Goal: Information Seeking & Learning: Learn about a topic

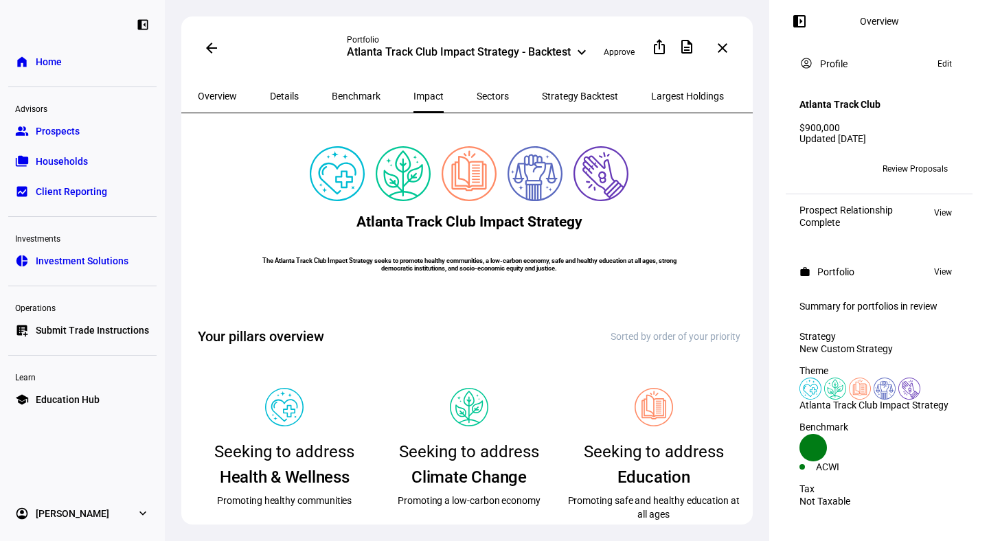
scroll to position [356, 0]
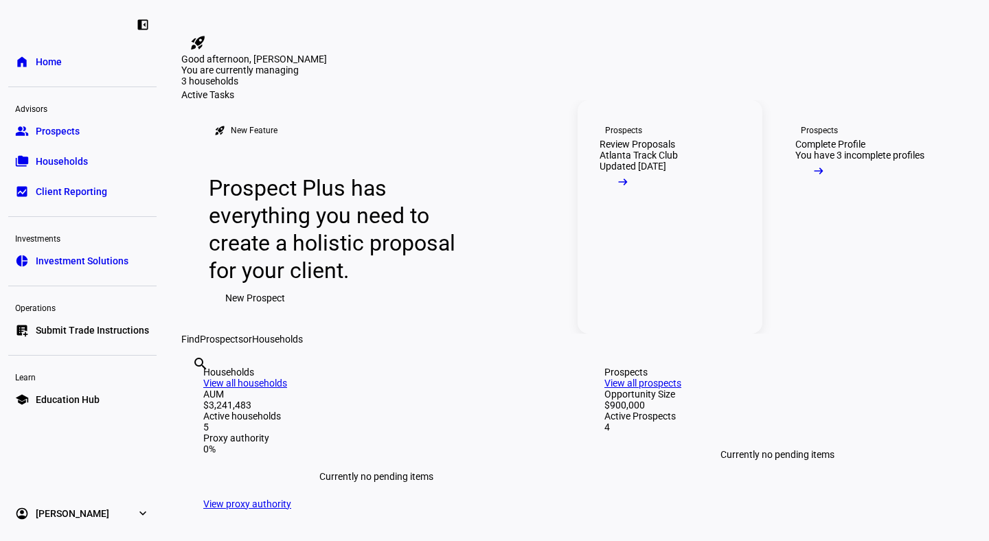
click at [629, 161] on div "Atlanta Track Club" at bounding box center [639, 155] width 78 height 11
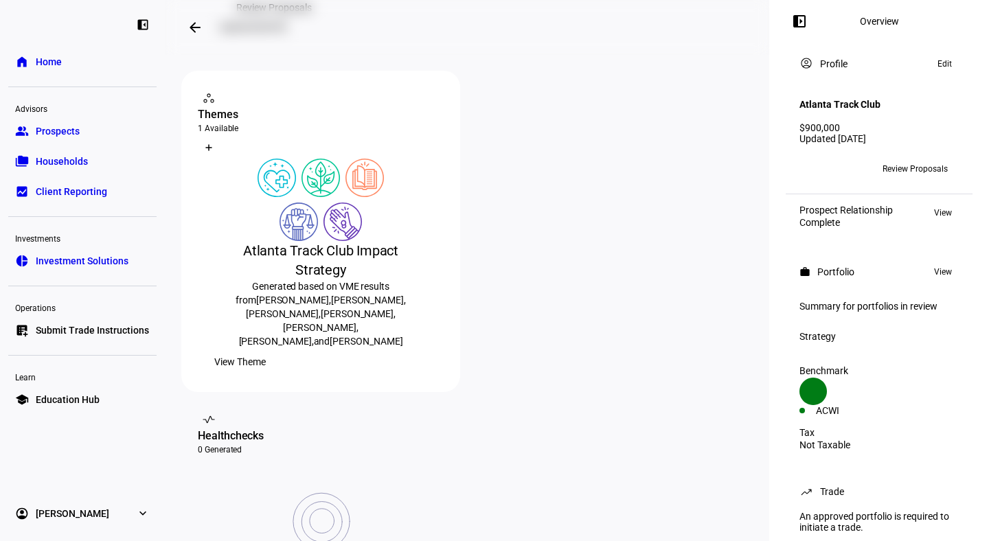
scroll to position [170, 0]
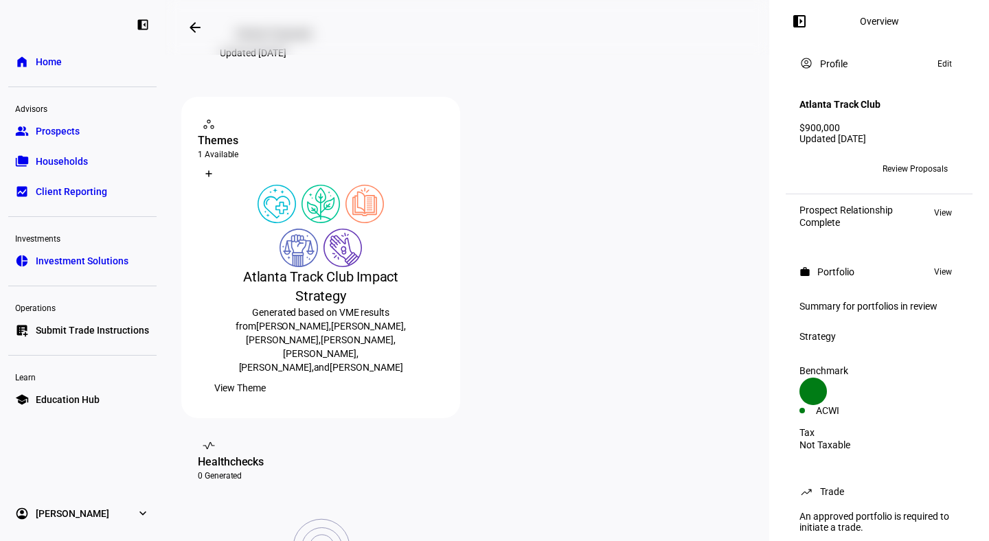
click at [252, 47] on span "Review Proposals" at bounding box center [274, 33] width 76 height 27
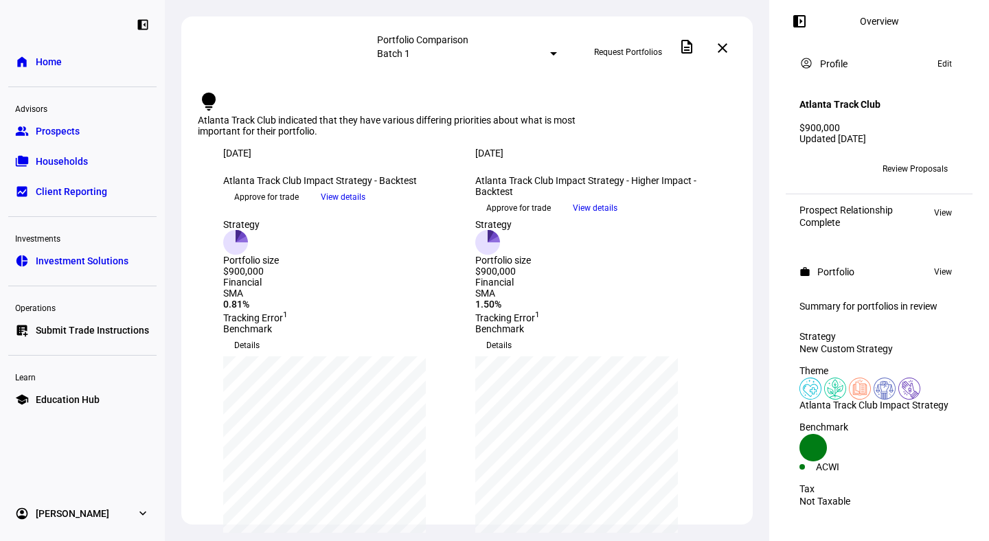
click at [365, 207] on span "View details" at bounding box center [343, 197] width 45 height 21
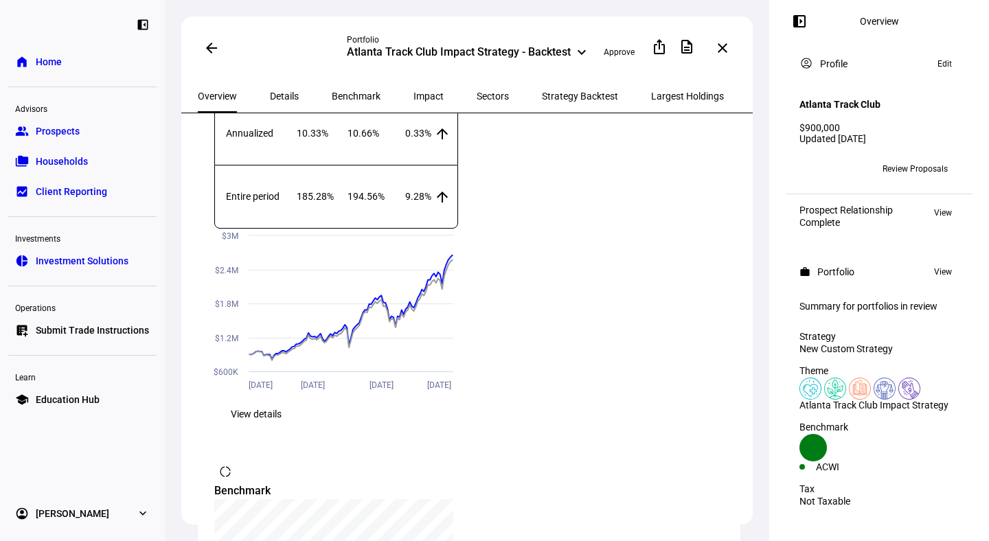
scroll to position [1166, 0]
click at [413, 94] on span "Impact" at bounding box center [428, 96] width 30 height 10
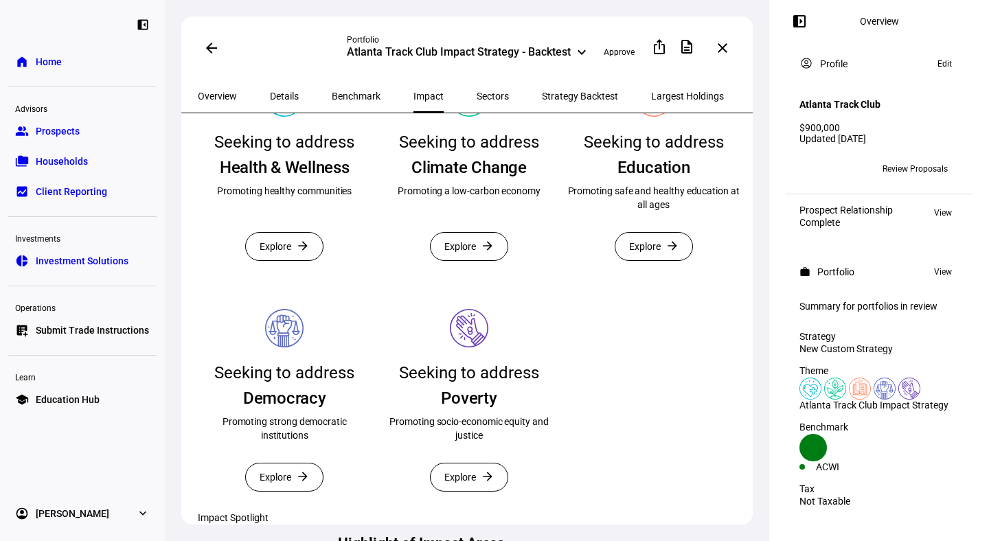
scroll to position [309, 0]
click at [275, 91] on span "Details" at bounding box center [284, 96] width 29 height 10
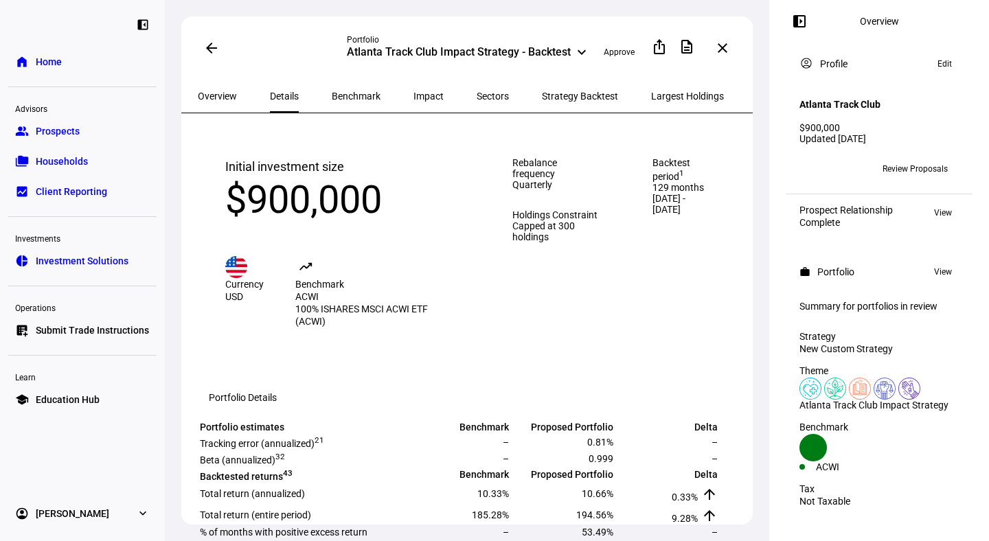
click at [219, 95] on span "Overview" at bounding box center [217, 96] width 39 height 10
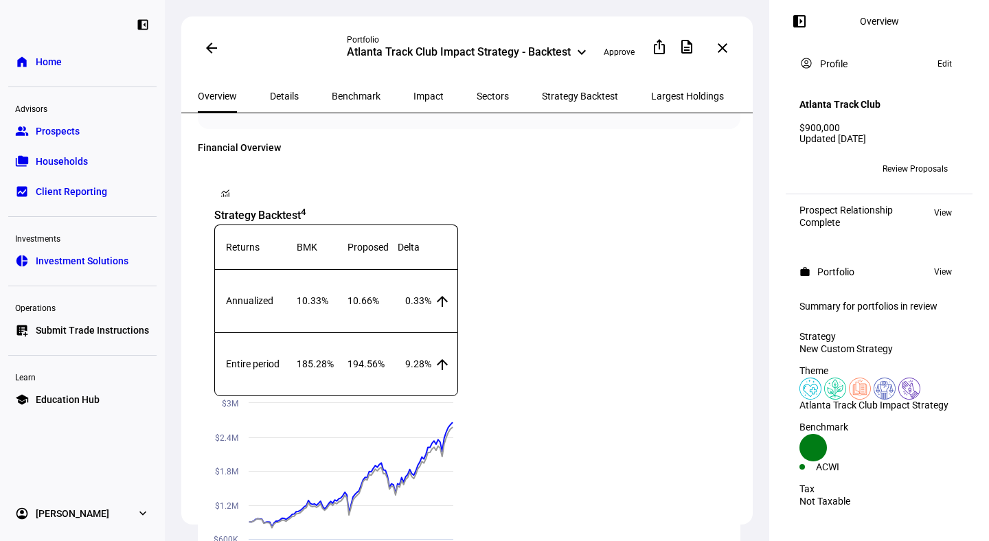
scroll to position [986, 0]
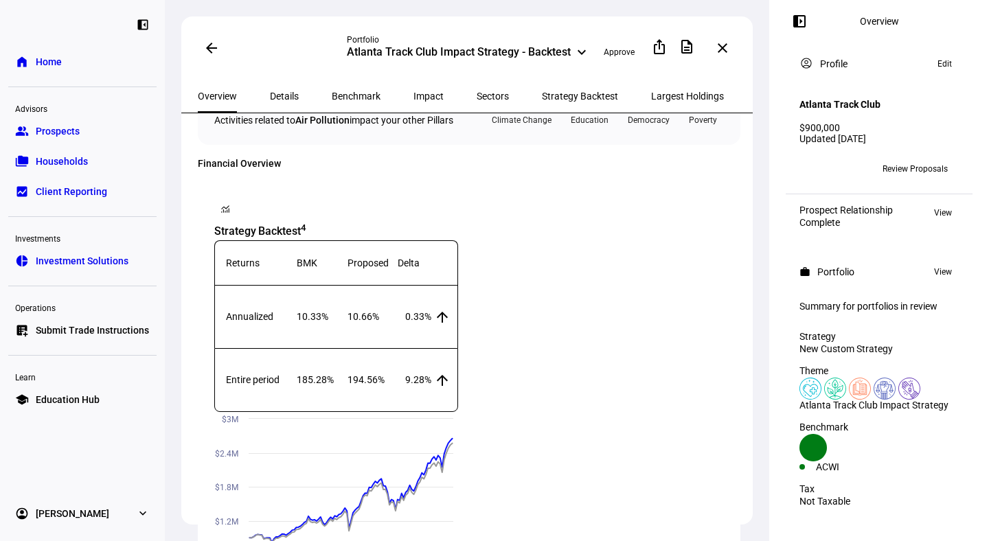
click at [413, 94] on span "Impact" at bounding box center [428, 96] width 30 height 10
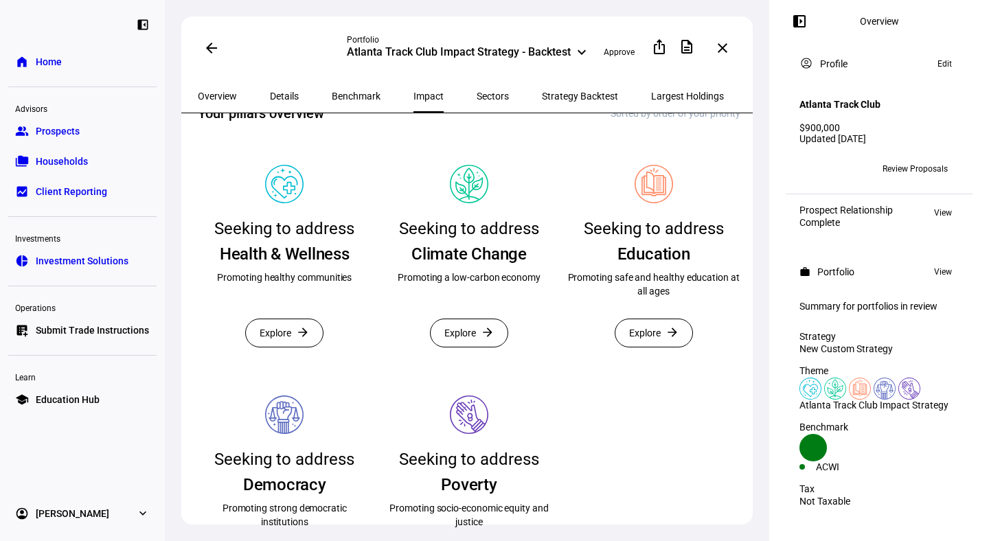
scroll to position [225, 0]
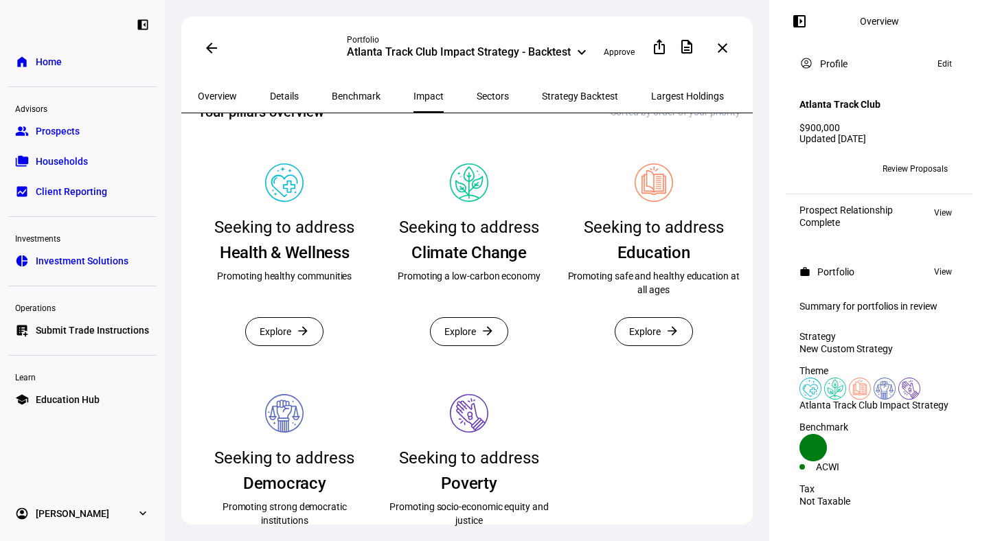
click at [468, 345] on span "Explore" at bounding box center [460, 331] width 32 height 27
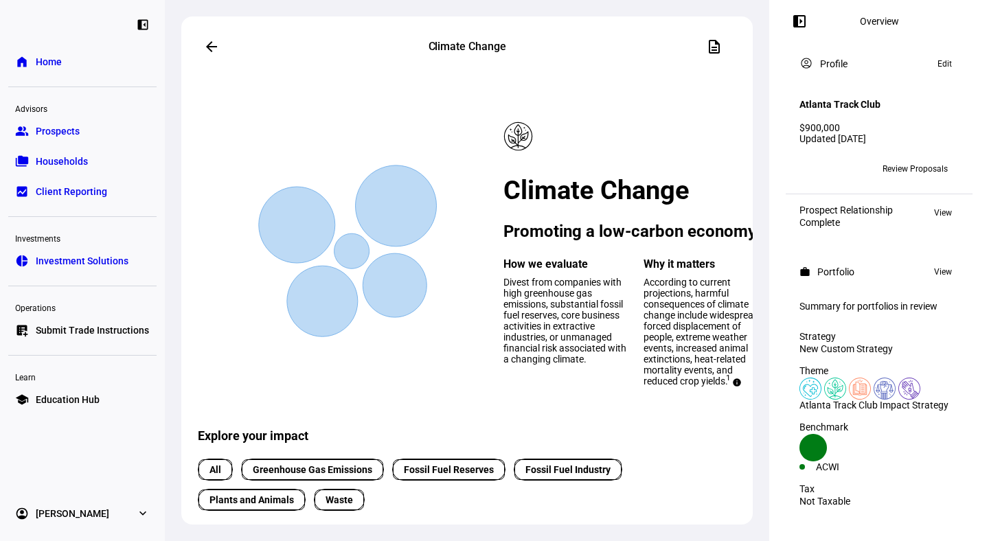
click at [205, 48] on mat-icon "arrow_back" at bounding box center [211, 46] width 16 height 16
